Goal: Transaction & Acquisition: Purchase product/service

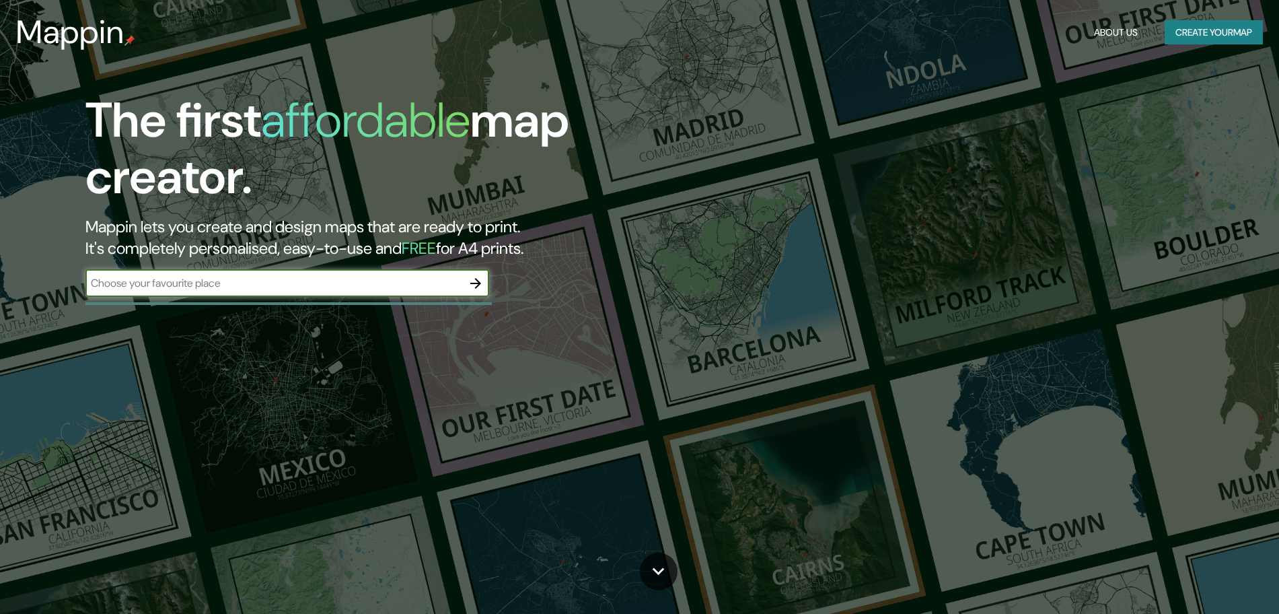
click at [310, 291] on div "​" at bounding box center [287, 283] width 404 height 27
type input "CATACAOS"
click at [476, 280] on icon "button" at bounding box center [476, 283] width 16 height 16
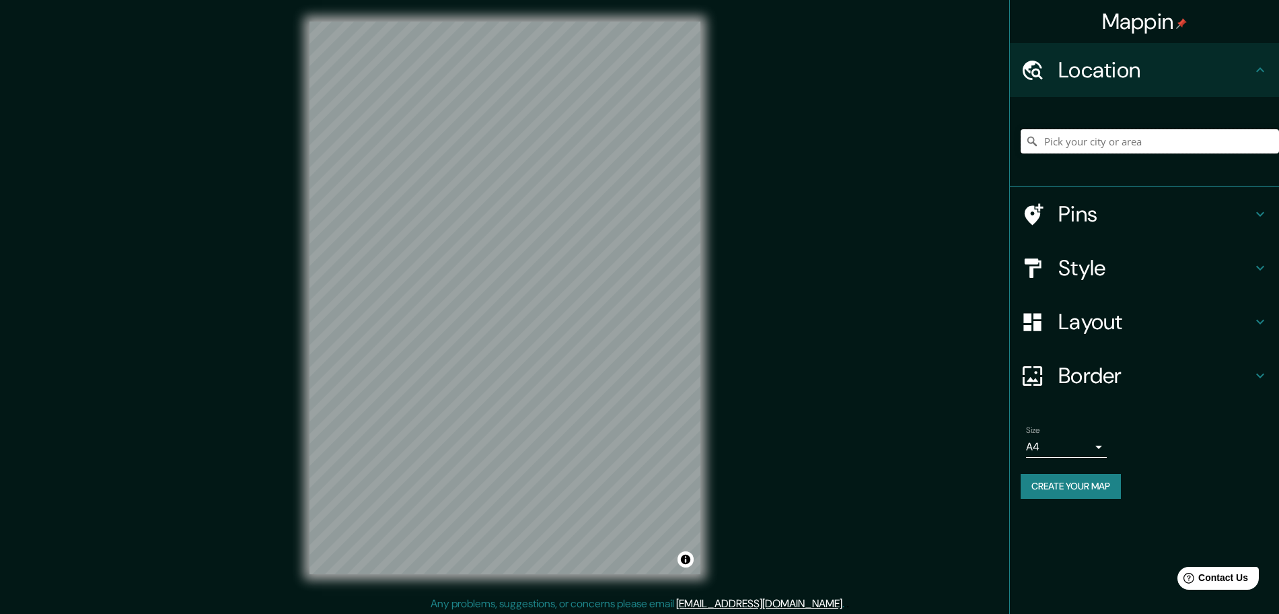
click at [1061, 141] on input "Pick your city or area" at bounding box center [1150, 141] width 258 height 24
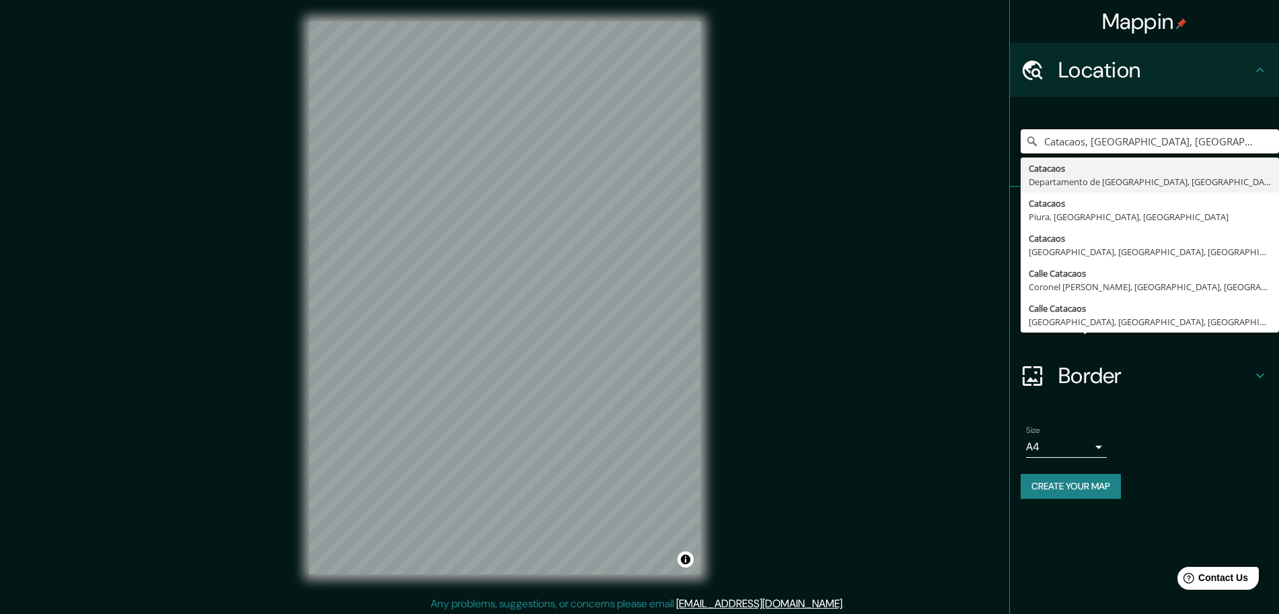
type input "Catacaos, Departamento de Piura, Perú"
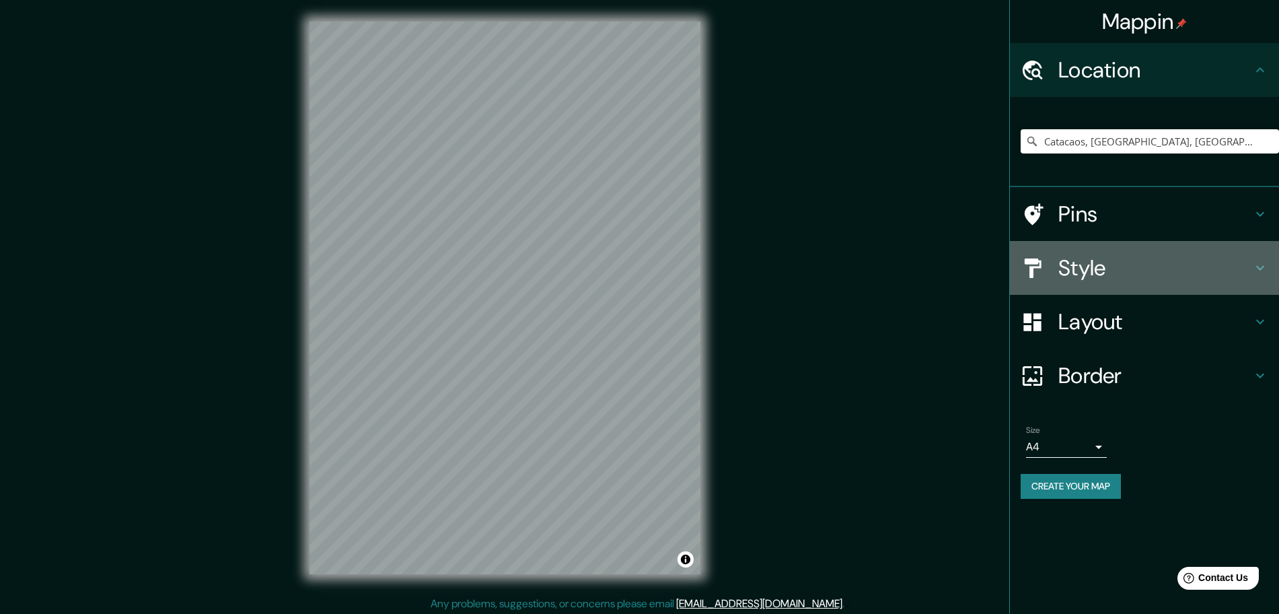
click at [1093, 280] on h4 "Style" at bounding box center [1155, 267] width 194 height 27
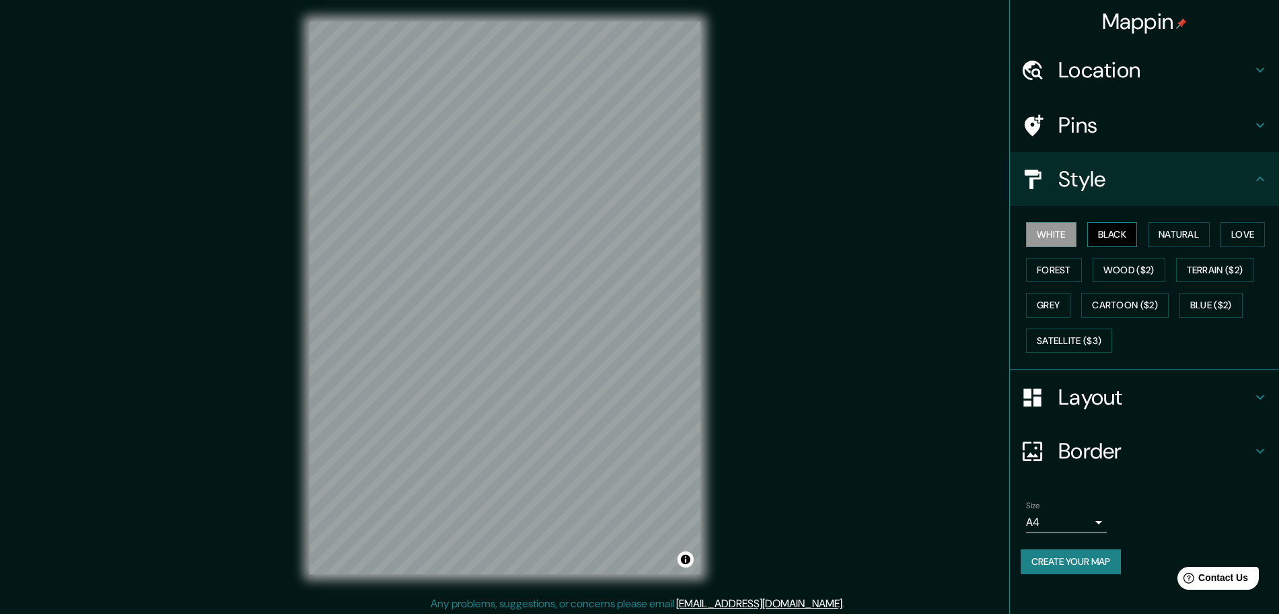
click at [1112, 223] on button "Black" at bounding box center [1112, 234] width 50 height 25
click at [1183, 225] on button "Natural" at bounding box center [1179, 234] width 62 height 25
click at [1231, 229] on button "Love" at bounding box center [1243, 234] width 44 height 25
click at [1041, 264] on button "Forest" at bounding box center [1054, 270] width 56 height 25
click at [1169, 227] on button "Natural" at bounding box center [1179, 234] width 62 height 25
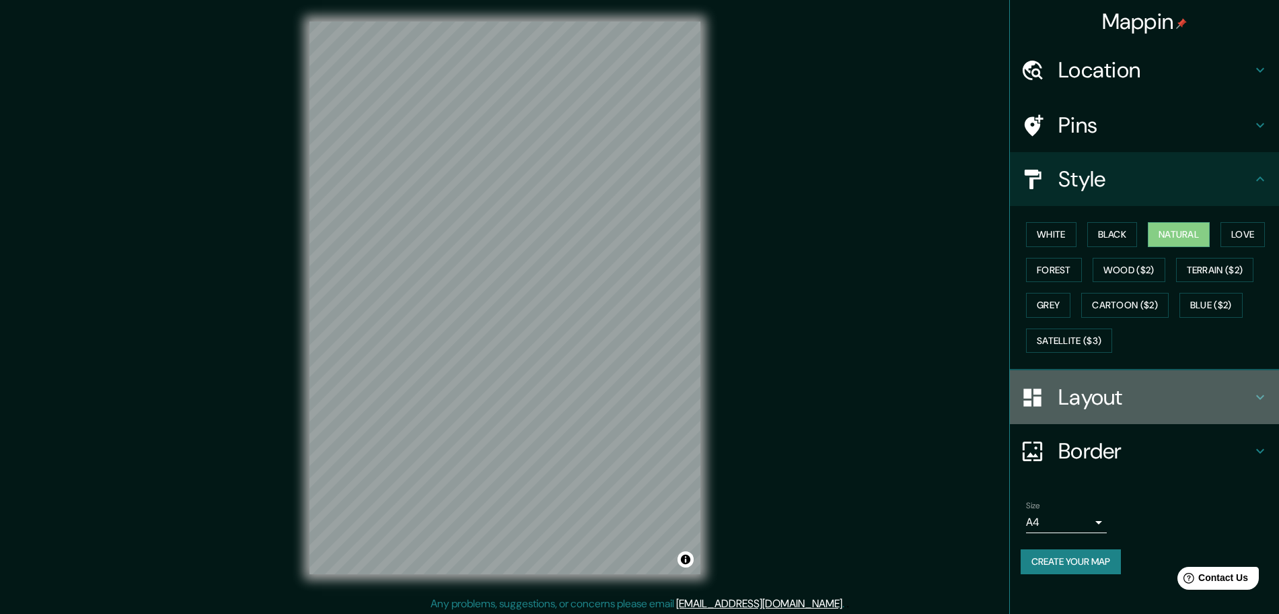
click at [1084, 404] on h4 "Layout" at bounding box center [1155, 397] width 194 height 27
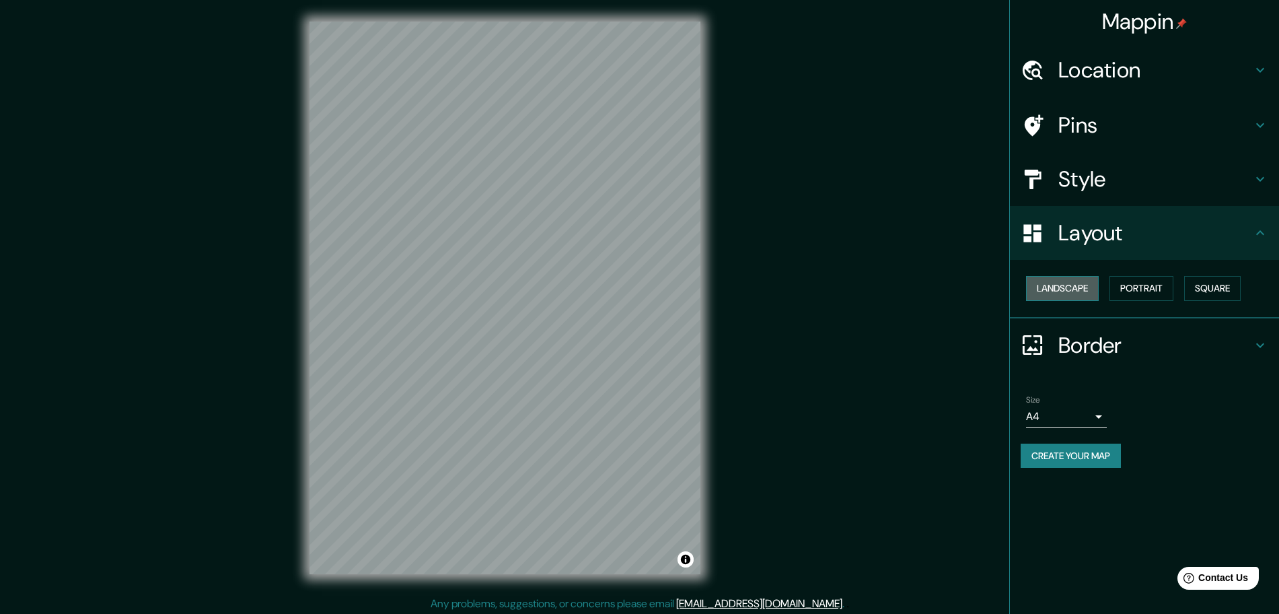
click at [1093, 293] on button "Landscape" at bounding box center [1062, 288] width 73 height 25
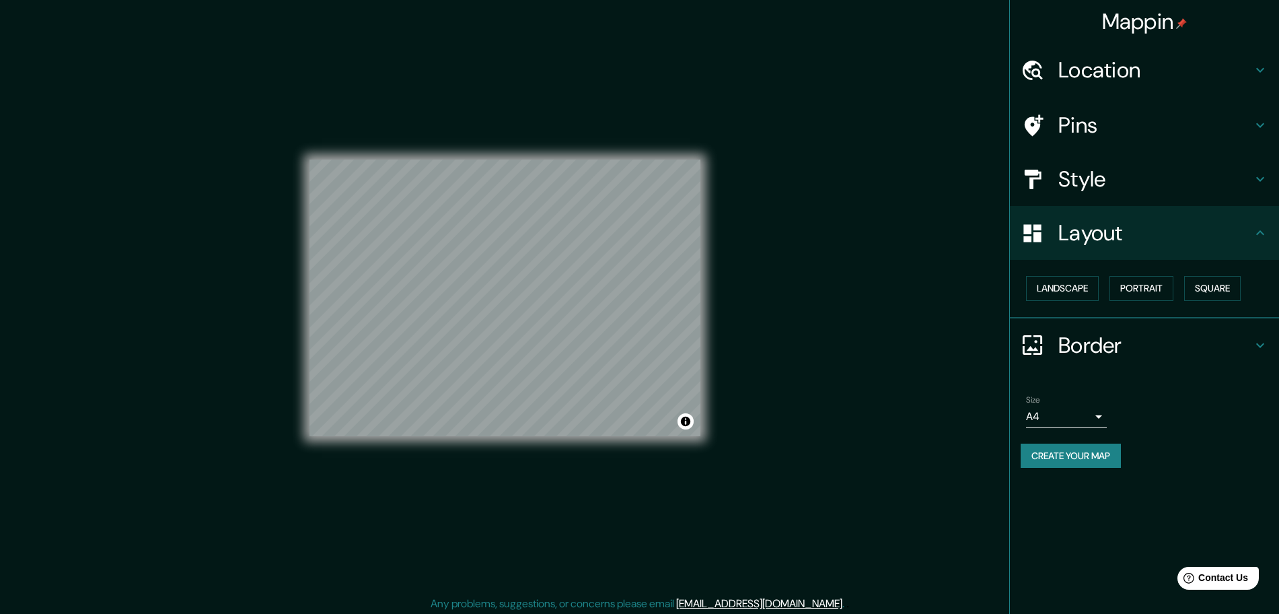
click at [1089, 451] on button "Create your map" at bounding box center [1071, 455] width 100 height 25
